Goal: Check status: Check status

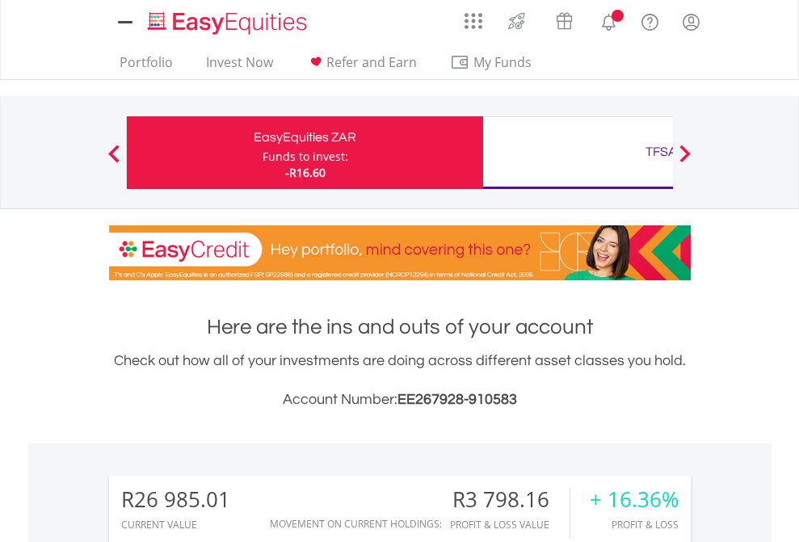
scroll to position [155, 254]
click at [263, 153] on div "Funds to invest:" at bounding box center [306, 157] width 86 height 16
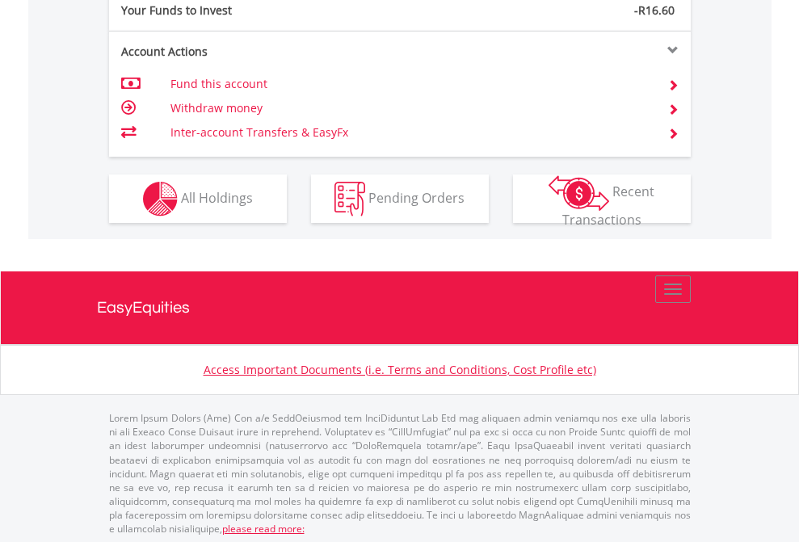
scroll to position [1614, 0]
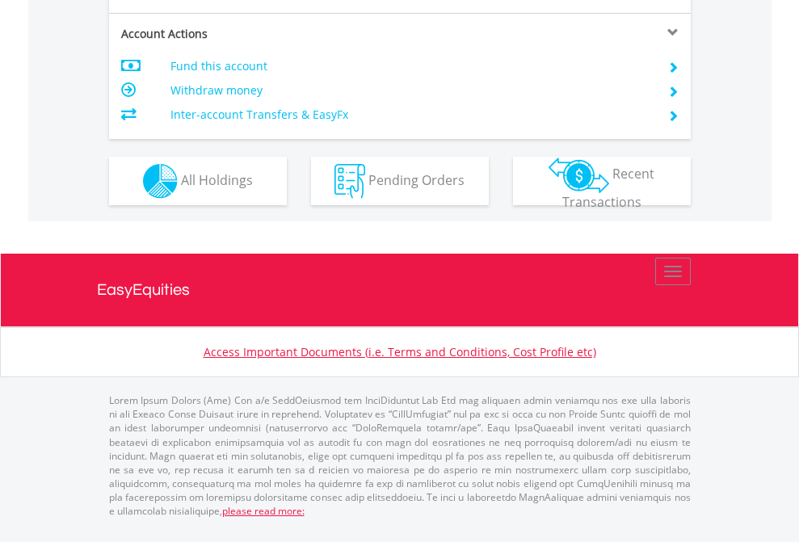
scroll to position [1550, 0]
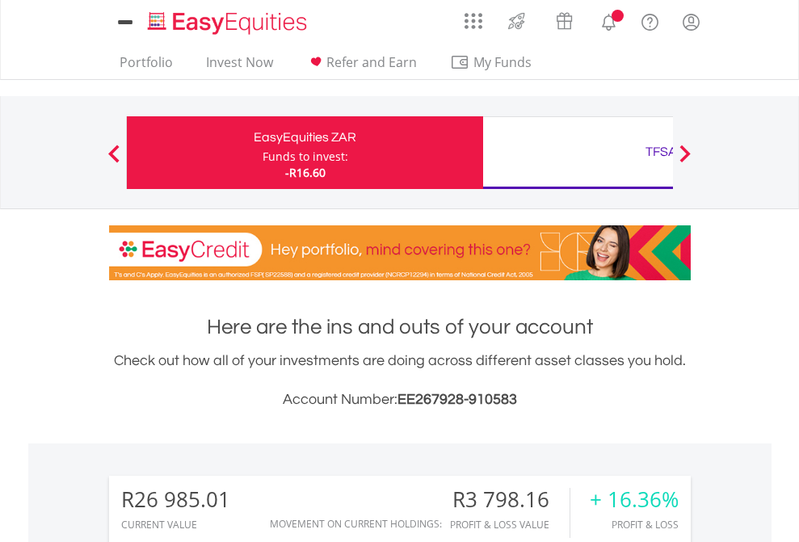
scroll to position [155, 254]
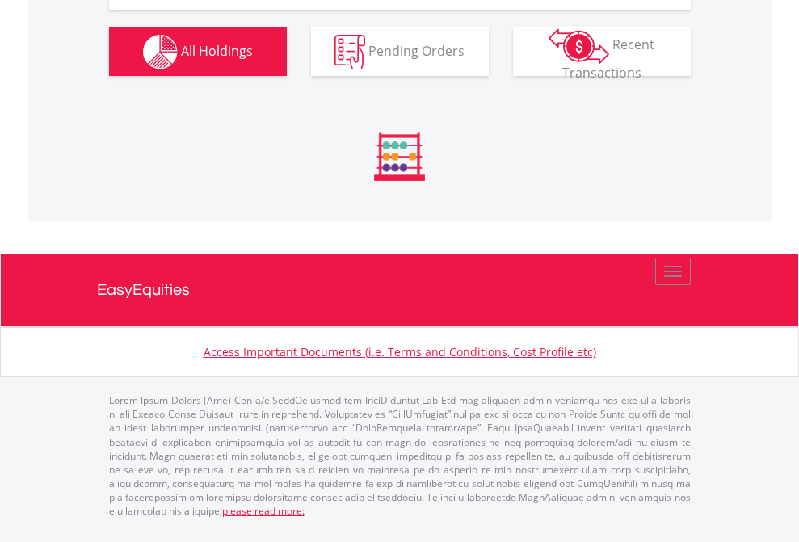
scroll to position [1895, 0]
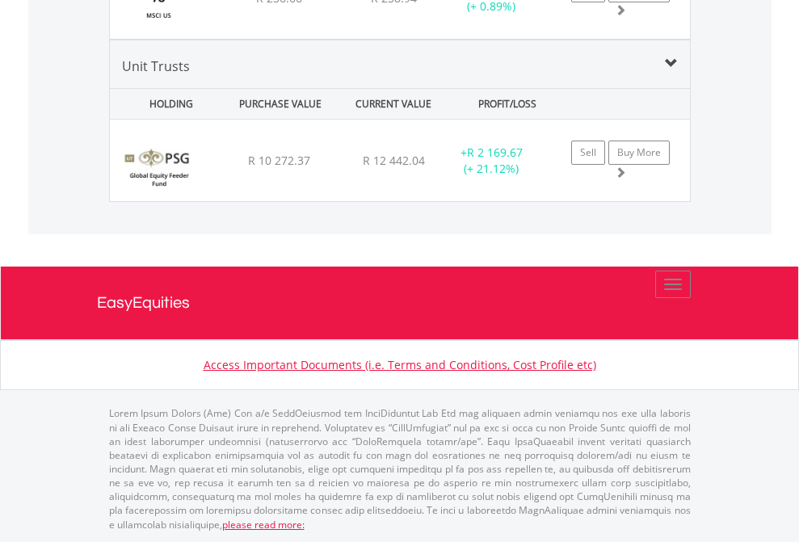
scroll to position [155, 254]
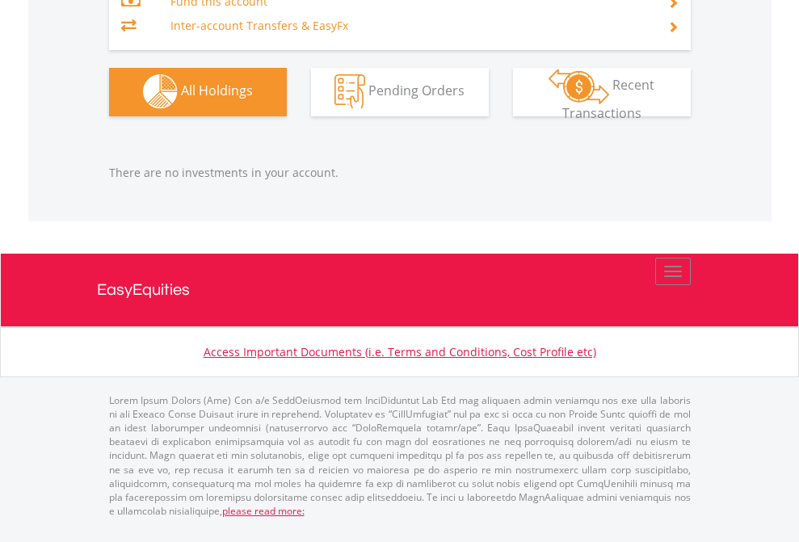
scroll to position [155, 254]
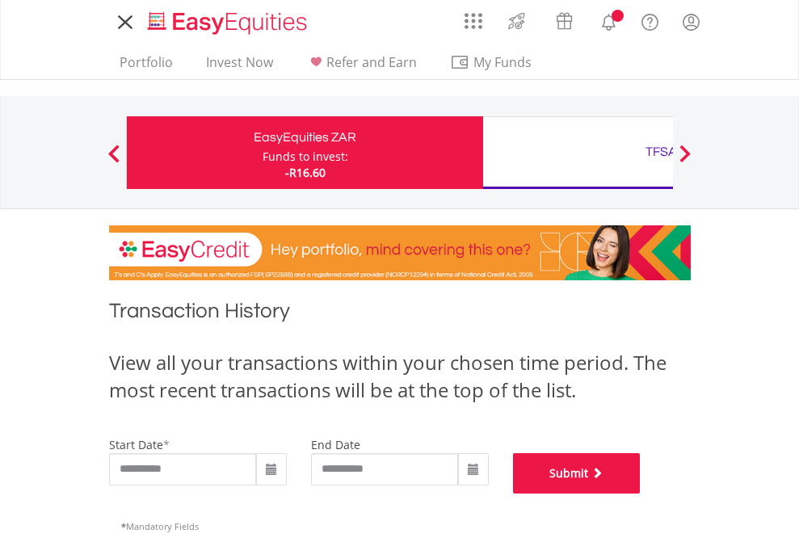
click at [641, 494] on button "Submit" at bounding box center [577, 473] width 128 height 40
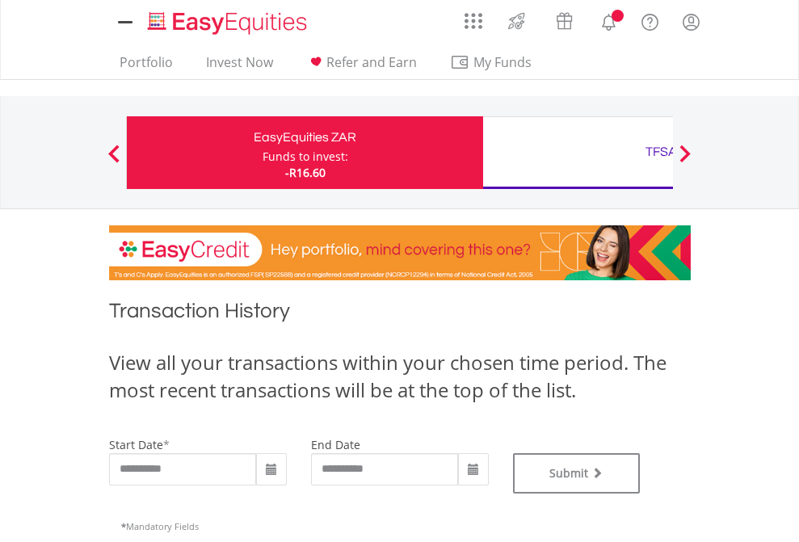
click at [578, 153] on div "TFSA" at bounding box center [661, 152] width 337 height 23
type input "**********"
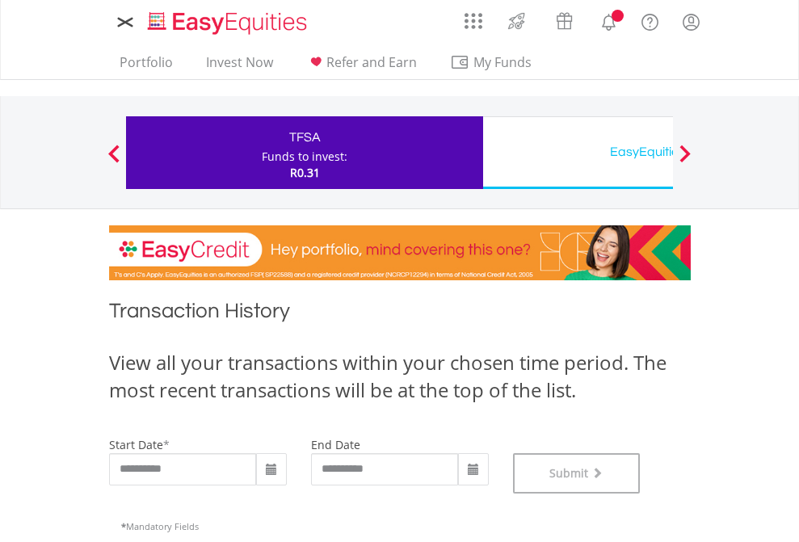
scroll to position [656, 0]
click at [578, 153] on div "EasyEquities USD" at bounding box center [661, 152] width 337 height 23
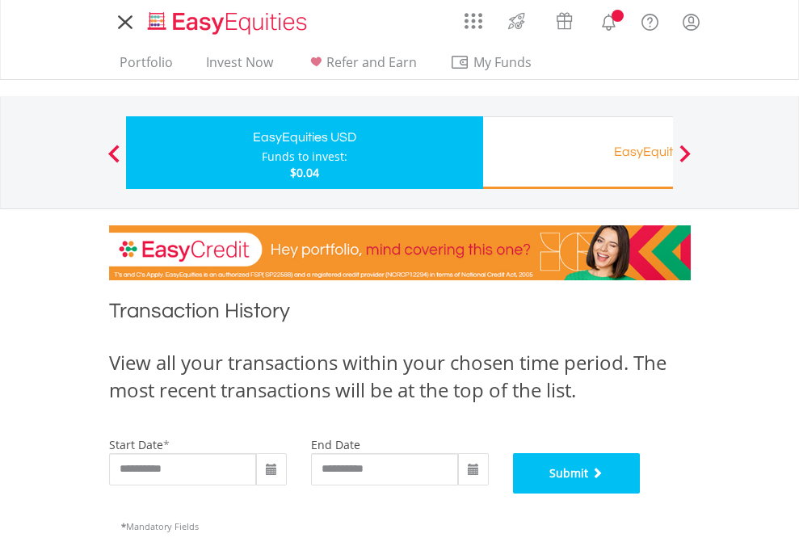
click at [641, 494] on button "Submit" at bounding box center [577, 473] width 128 height 40
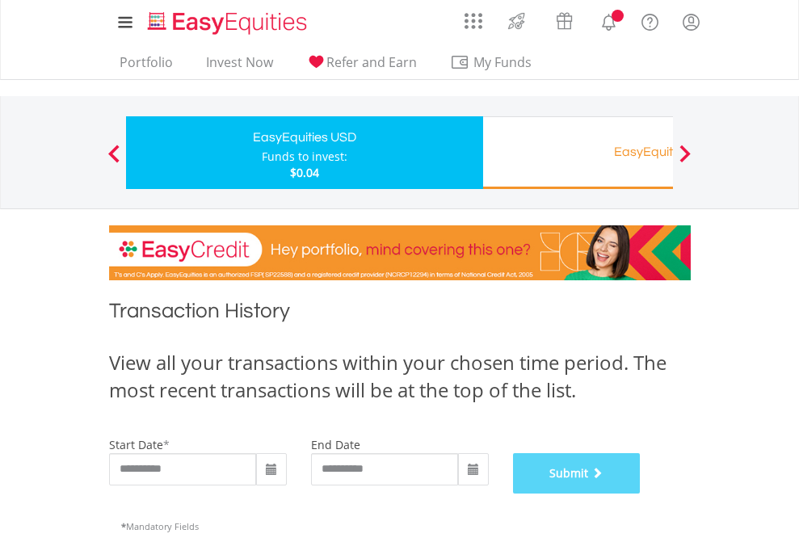
scroll to position [656, 0]
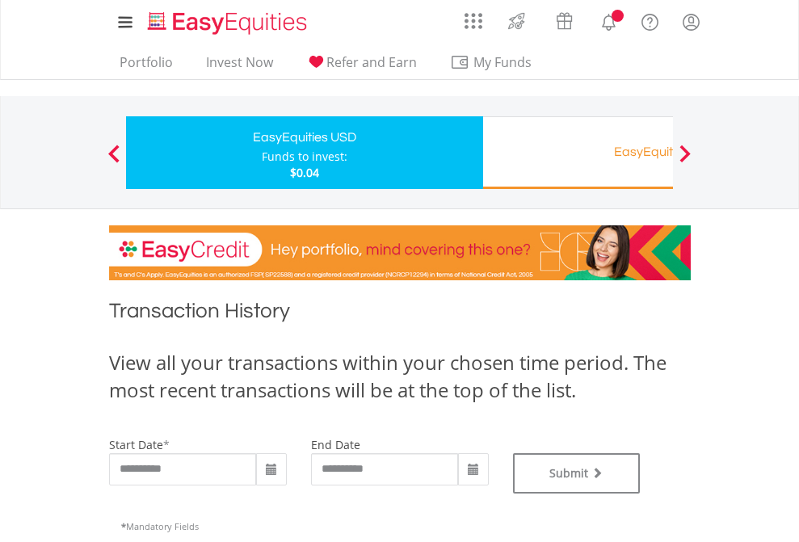
click at [578, 153] on div "EasyEquities RA" at bounding box center [661, 152] width 337 height 23
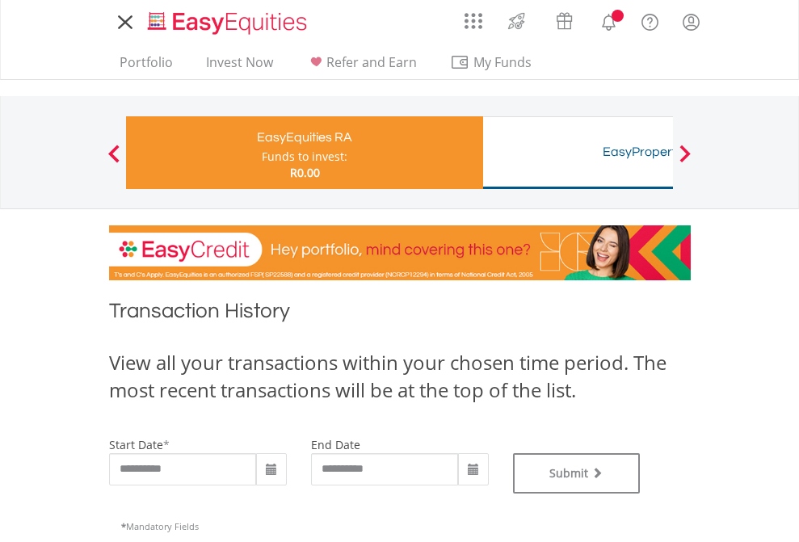
type input "**********"
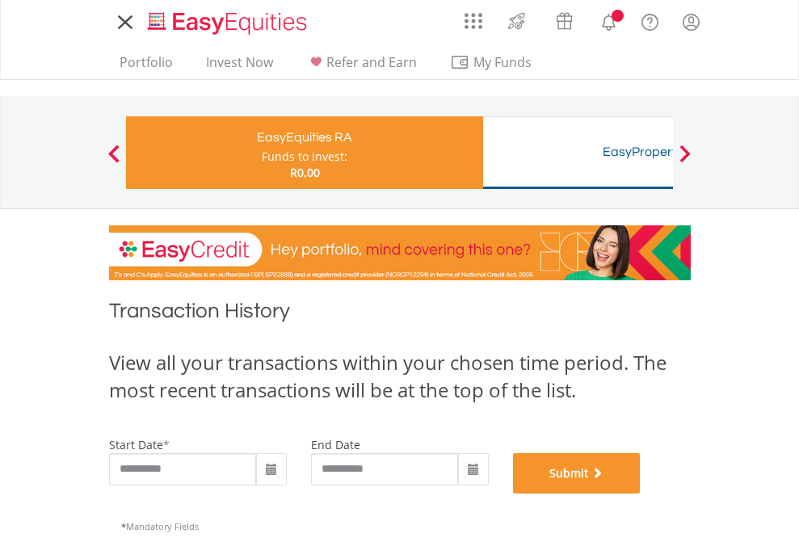
click at [641, 494] on button "Submit" at bounding box center [577, 473] width 128 height 40
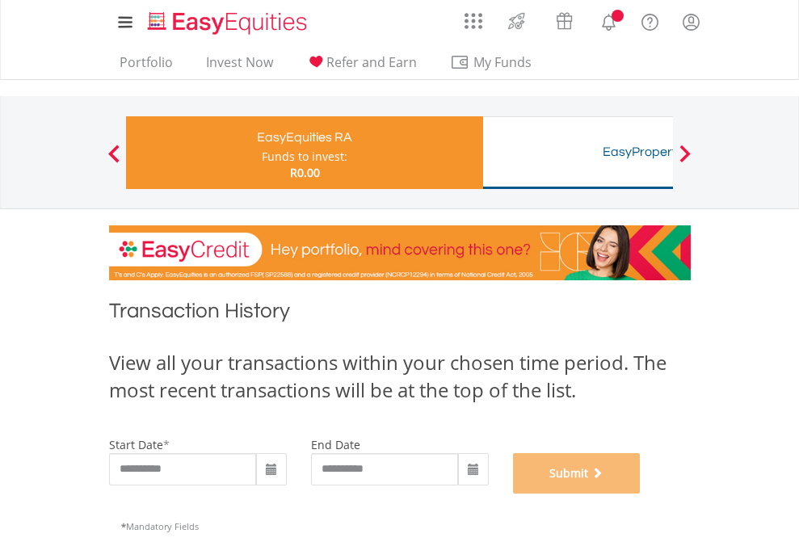
scroll to position [656, 0]
